Goal: Information Seeking & Learning: Understand process/instructions

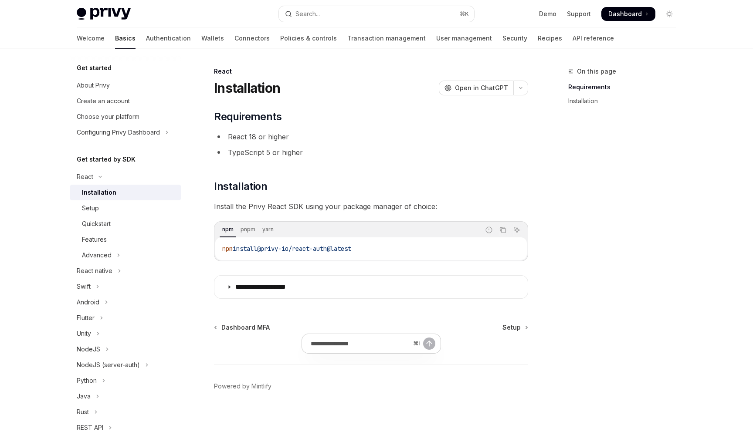
scroll to position [7, 0]
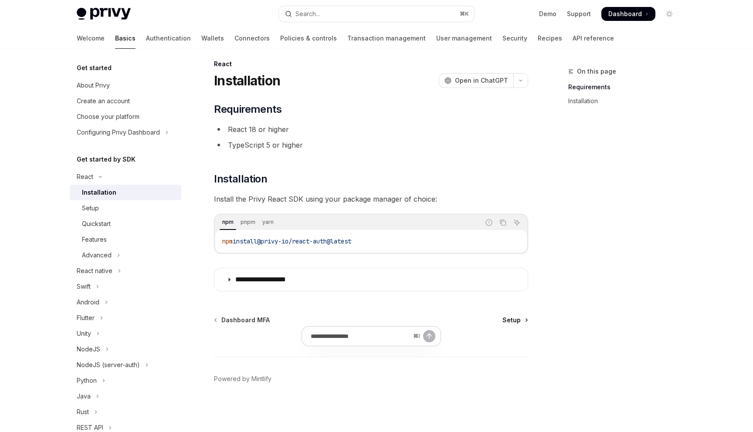
click at [518, 319] on span "Setup" at bounding box center [511, 320] width 18 height 9
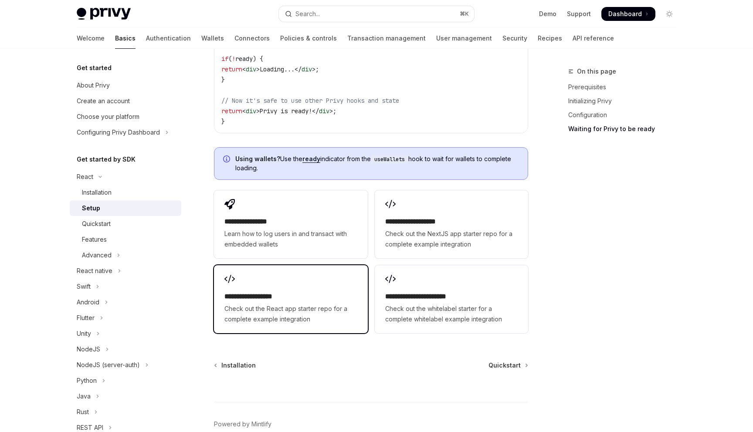
scroll to position [1079, 0]
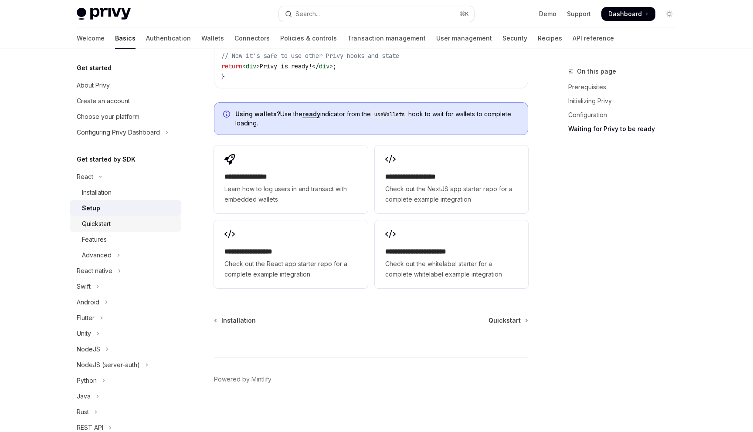
click at [99, 227] on div "Quickstart" at bounding box center [96, 224] width 29 height 10
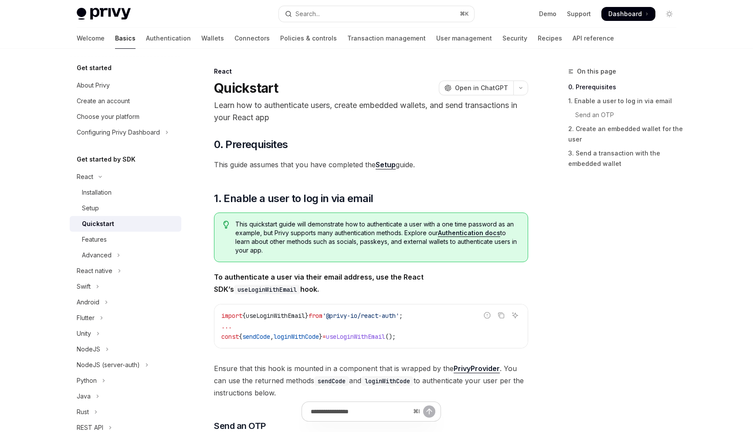
click at [387, 166] on link "Setup" at bounding box center [386, 164] width 20 height 9
type textarea "*"
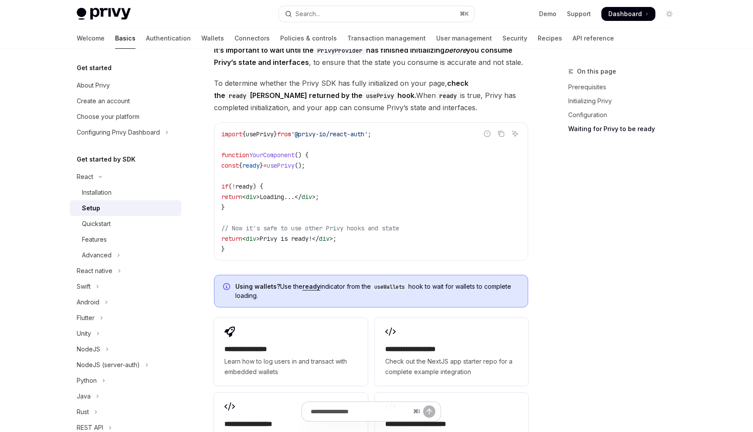
scroll to position [956, 0]
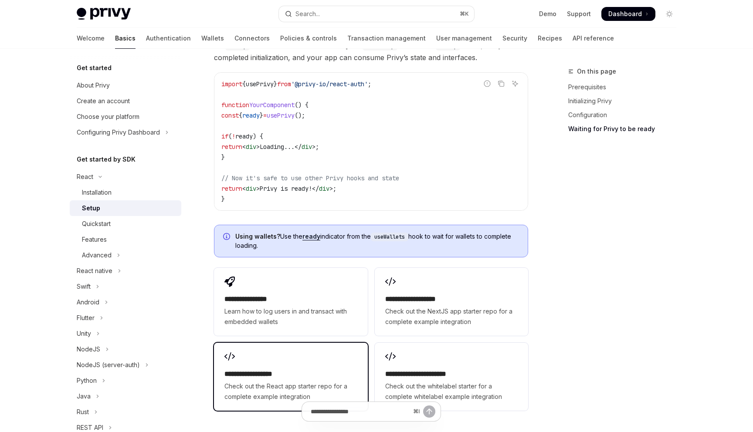
click at [266, 384] on span "Check out the React app starter repo for a complete example integration" at bounding box center [290, 391] width 132 height 21
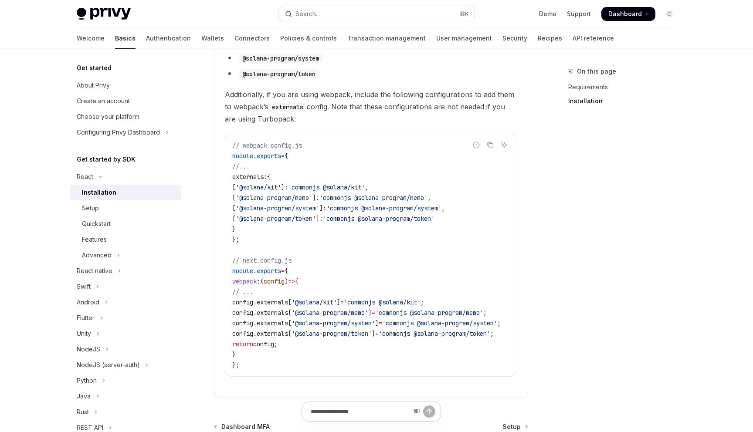
scroll to position [413, 0]
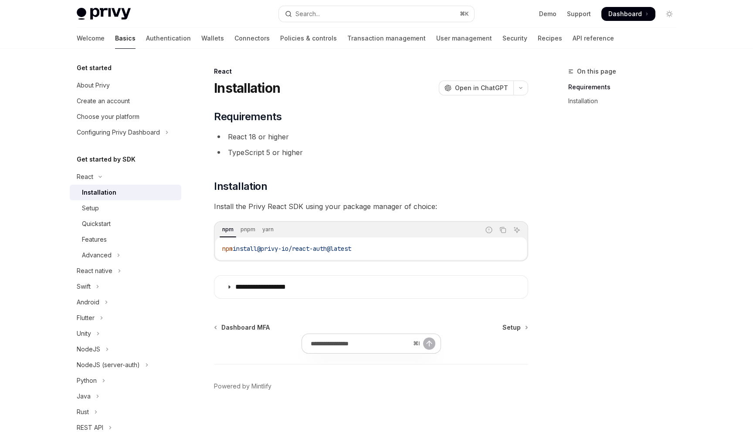
scroll to position [7, 0]
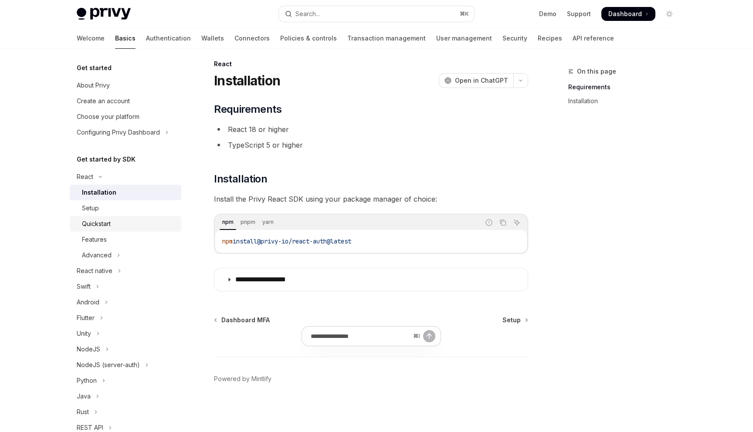
click at [101, 224] on div "Quickstart" at bounding box center [96, 224] width 29 height 10
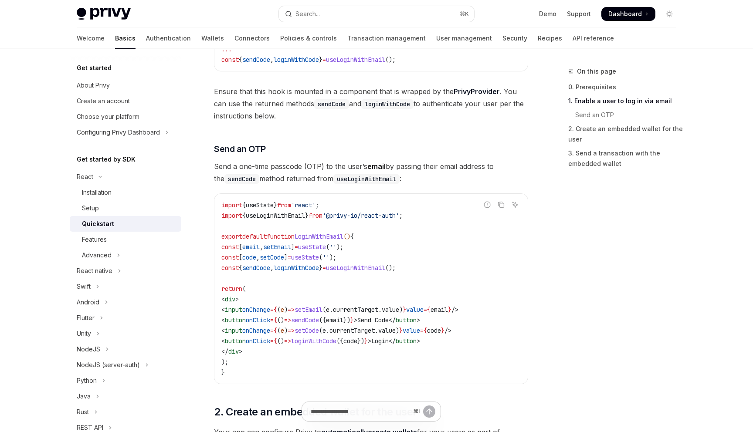
scroll to position [302, 0]
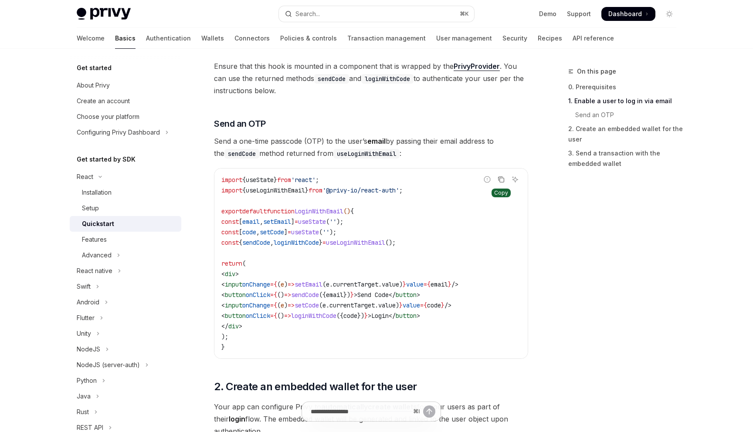
click at [498, 179] on icon "Copy the contents from the code block" at bounding box center [501, 179] width 7 height 7
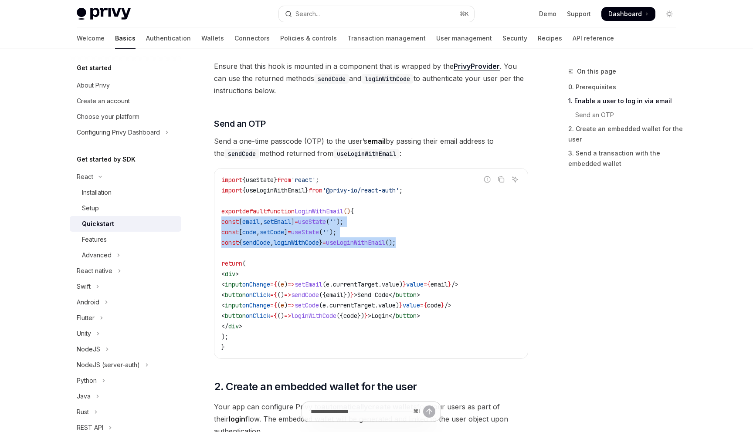
drag, startPoint x: 430, startPoint y: 243, endPoint x: 217, endPoint y: 224, distance: 214.0
click at [217, 224] on div "import { useState } from 'react' ; import { useLoginWithEmail } from '@privy-io…" at bounding box center [370, 264] width 313 height 190
copy code "const [ email , setEmail ] = useState ( '' ); const [ code , setCode ] = useSta…"
drag, startPoint x: 234, startPoint y: 275, endPoint x: 269, endPoint y: 322, distance: 58.6
click at [269, 322] on code "import { useState } from 'react' ; import { useLoginWithEmail } from '@privy-io…" at bounding box center [370, 264] width 299 height 178
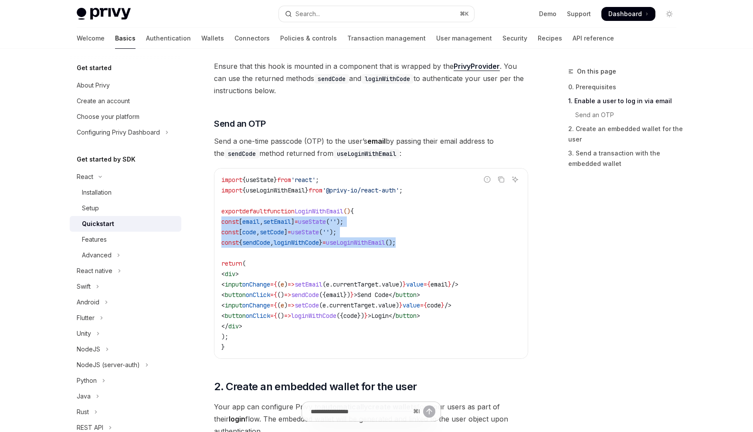
copy code "< div > < input onChange = { ( e ) => setEmail ( e . currentTarget . value ) } …"
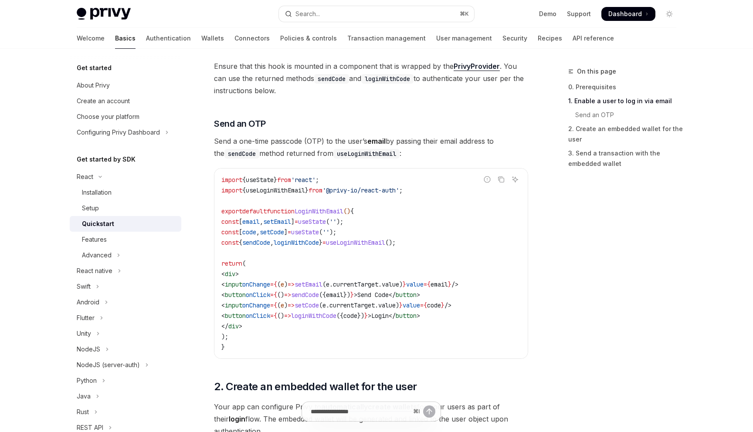
click at [385, 249] on code "import { useState } from 'react' ; import { useLoginWithEmail } from '@privy-io…" at bounding box center [370, 264] width 299 height 178
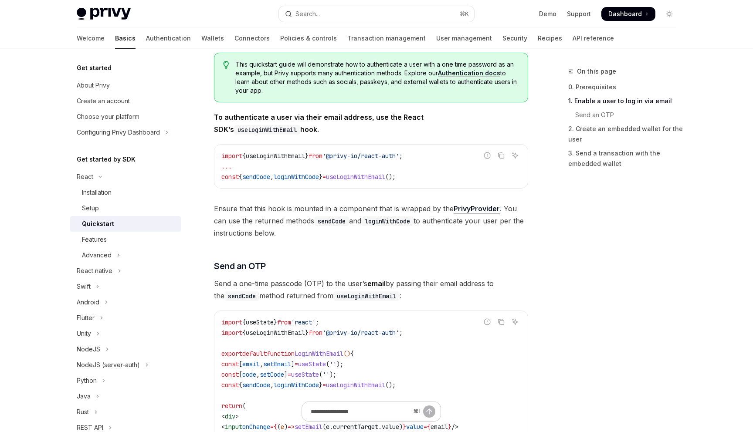
scroll to position [153, 0]
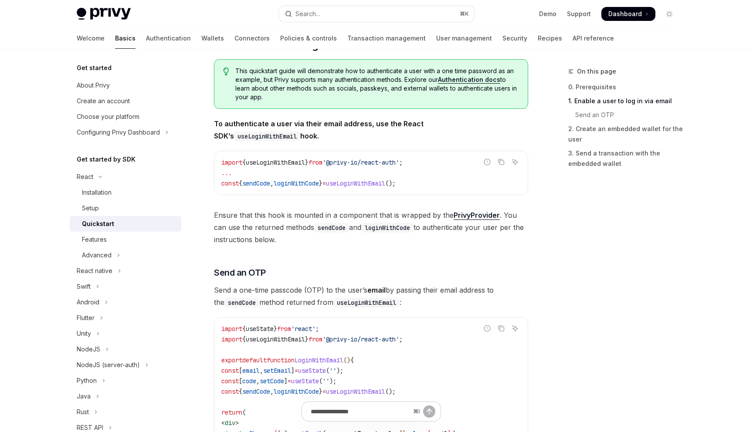
click at [376, 185] on span "useLoginWithEmail" at bounding box center [355, 184] width 59 height 8
copy div "const { sendCode , loginWithCode } = useLoginWithEmail ();"
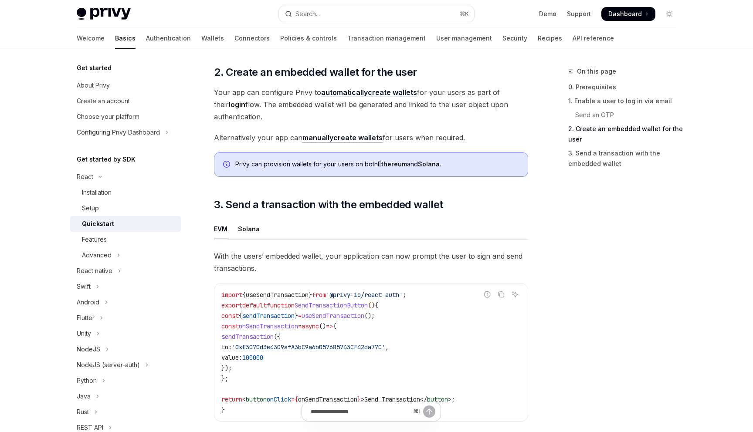
scroll to position [668, 0]
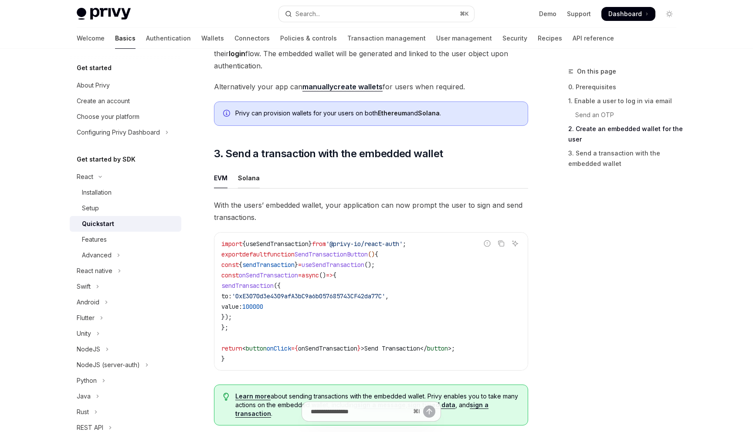
click at [244, 185] on div "Solana" at bounding box center [249, 178] width 22 height 20
type textarea "*"
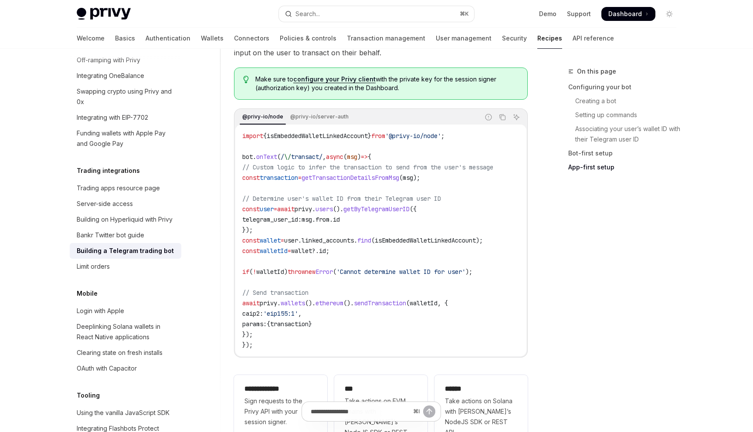
scroll to position [1999, 0]
